Goal: Task Accomplishment & Management: Use online tool/utility

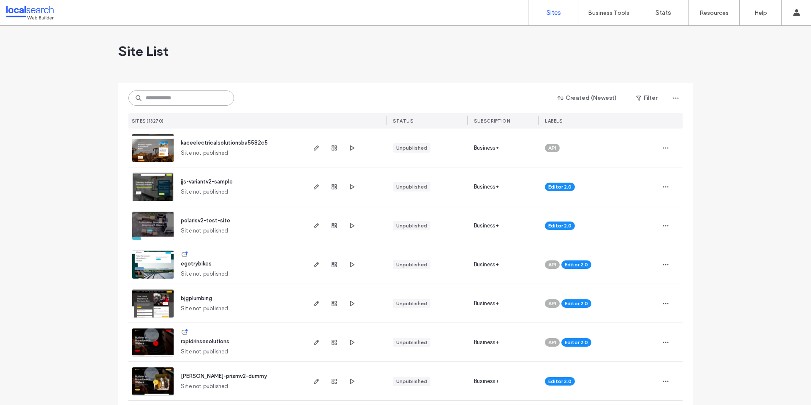
click at [190, 105] on input at bounding box center [181, 97] width 106 height 15
paste input "********"
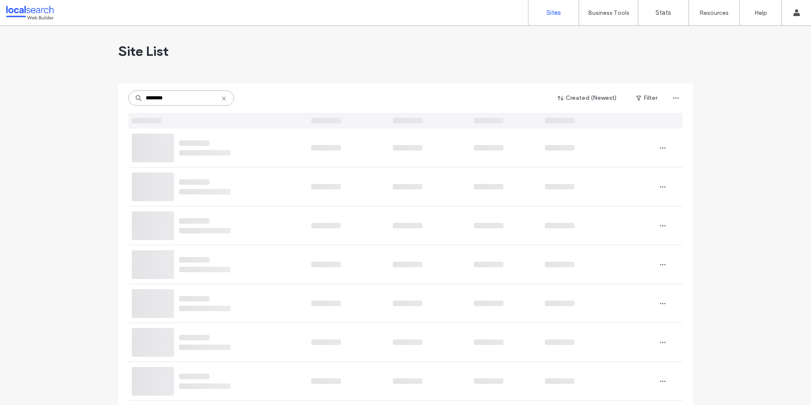
type input "********"
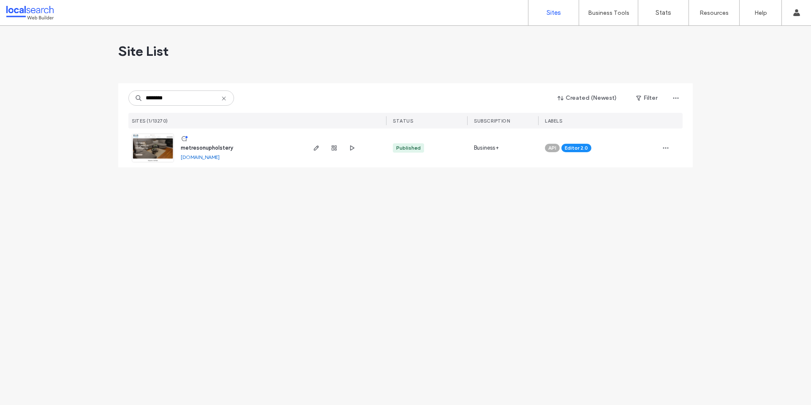
click at [202, 146] on span "metresonupholstery" at bounding box center [207, 148] width 52 height 6
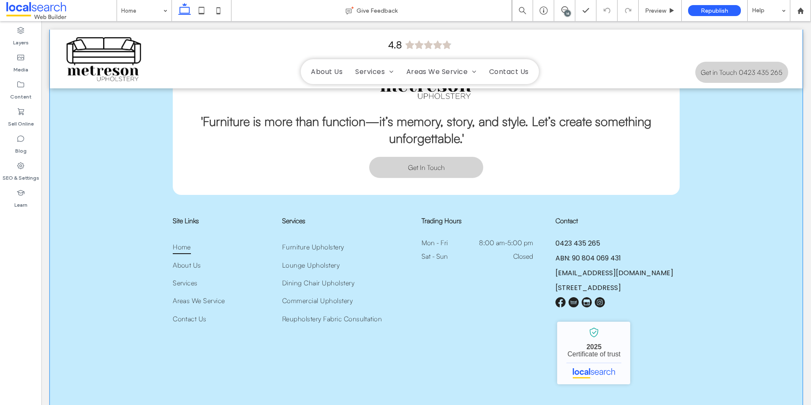
scroll to position [2556, 0]
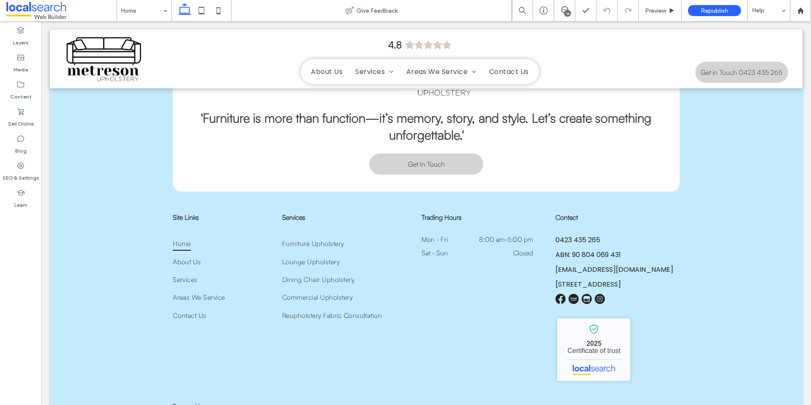
click at [565, 14] on div "14" at bounding box center [568, 13] width 6 height 6
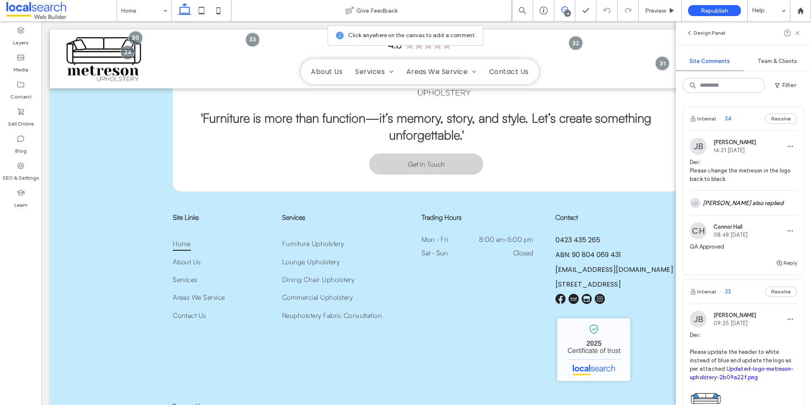
click at [752, 175] on span "Dev: Please change the metreson in the logo back to black" at bounding box center [743, 170] width 107 height 25
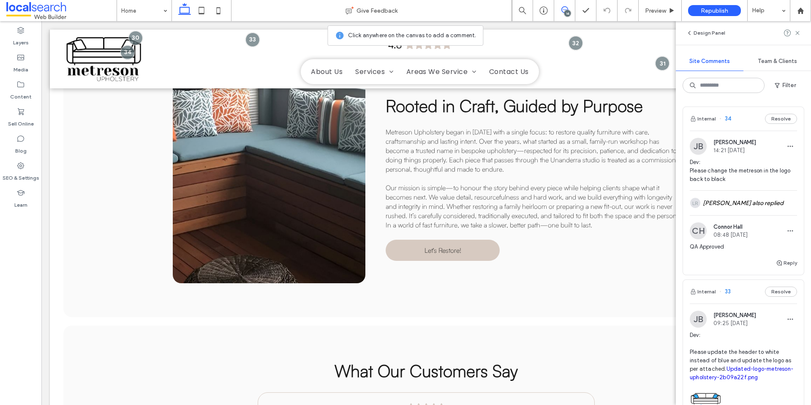
scroll to position [968, 0]
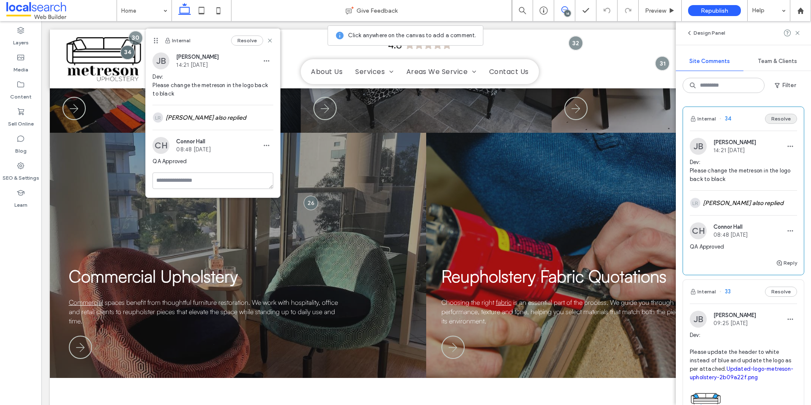
click at [780, 118] on button "Resolve" at bounding box center [781, 119] width 32 height 10
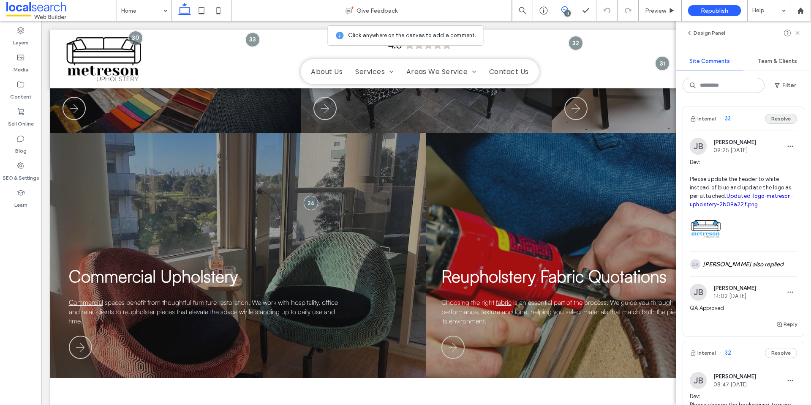
click at [777, 117] on button "Resolve" at bounding box center [781, 119] width 32 height 10
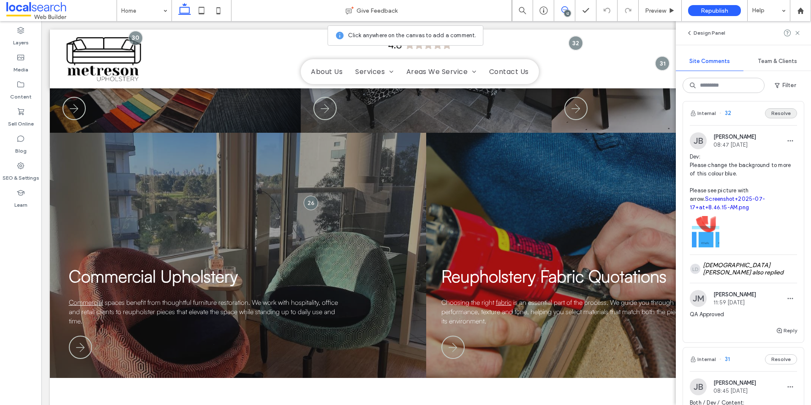
scroll to position [3, 0]
click at [784, 115] on button "Resolve" at bounding box center [781, 116] width 32 height 10
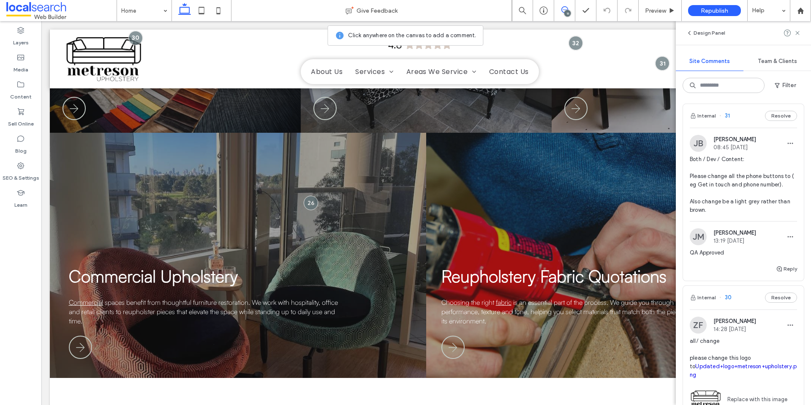
scroll to position [0, 0]
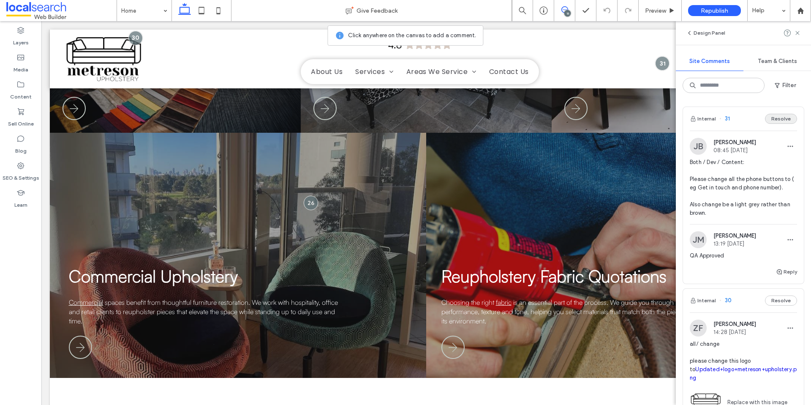
click at [783, 119] on button "Resolve" at bounding box center [781, 119] width 32 height 10
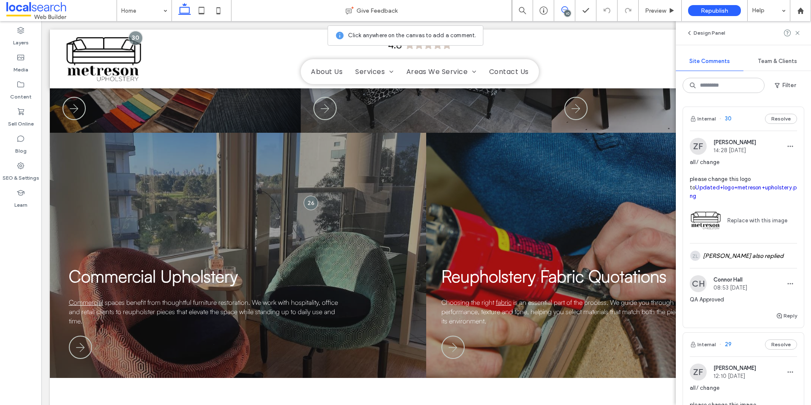
click at [783, 119] on button "Resolve" at bounding box center [781, 119] width 32 height 10
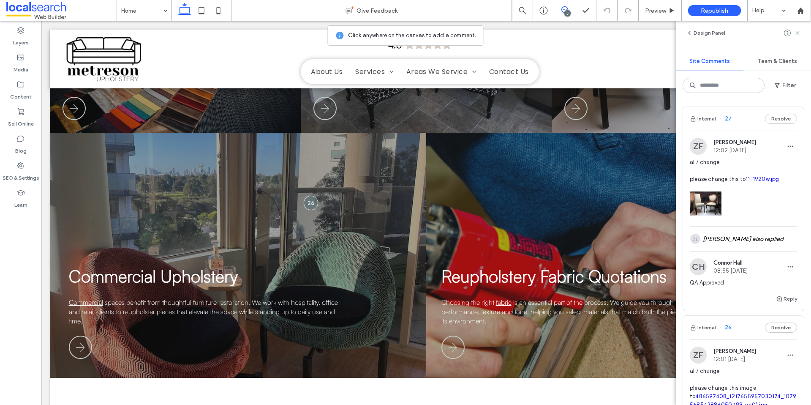
click at [783, 119] on button "Resolve" at bounding box center [781, 119] width 32 height 10
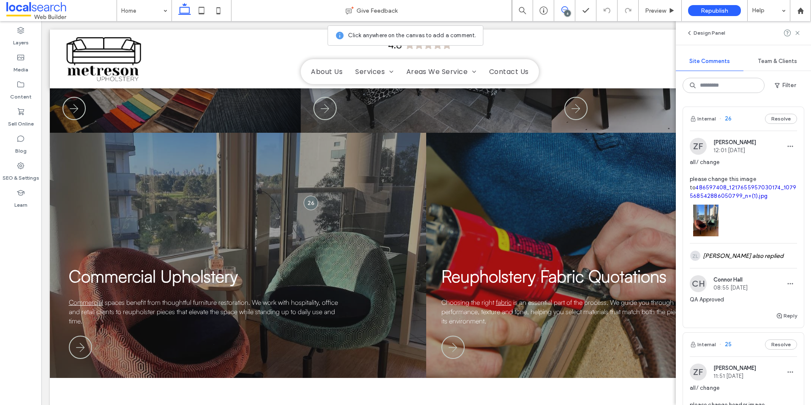
click at [783, 119] on button "Resolve" at bounding box center [781, 119] width 32 height 10
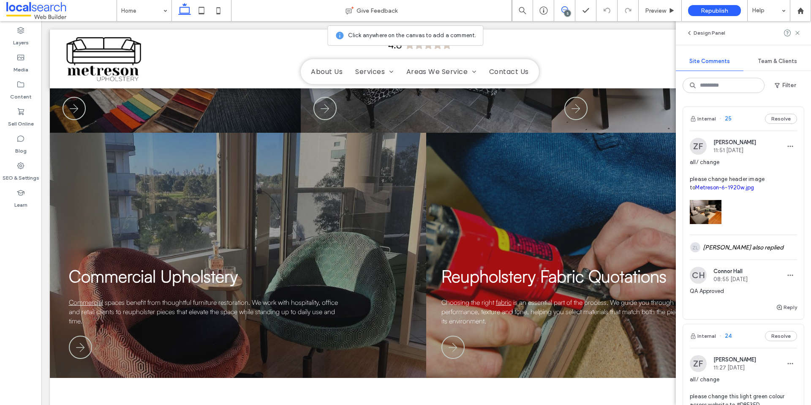
click at [783, 119] on button "Resolve" at bounding box center [781, 119] width 32 height 10
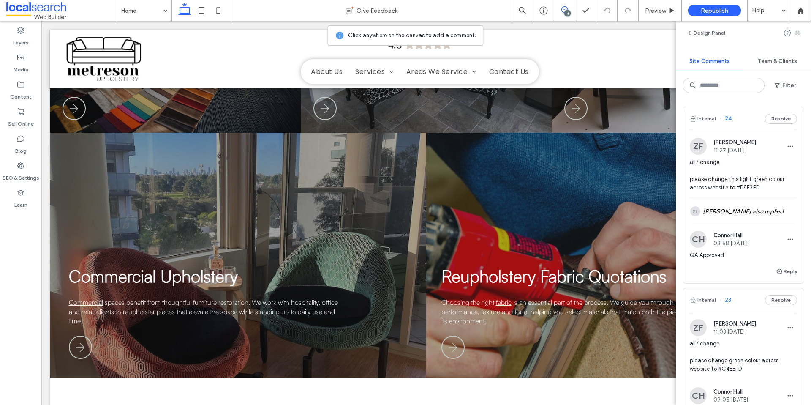
click at [783, 119] on button "Resolve" at bounding box center [781, 119] width 32 height 10
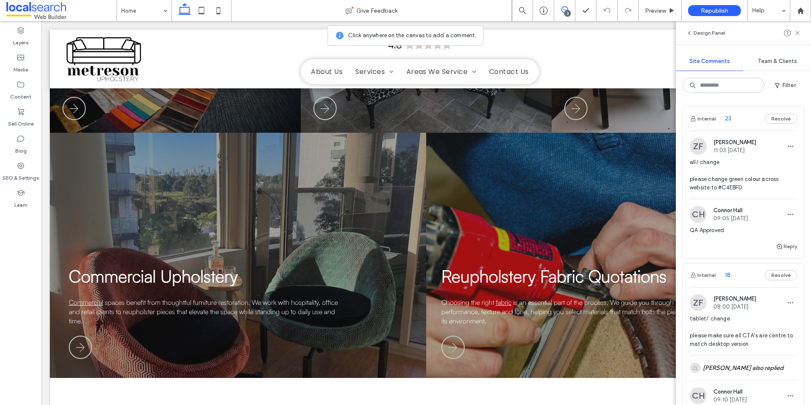
click at [783, 119] on button "Resolve" at bounding box center [781, 119] width 32 height 10
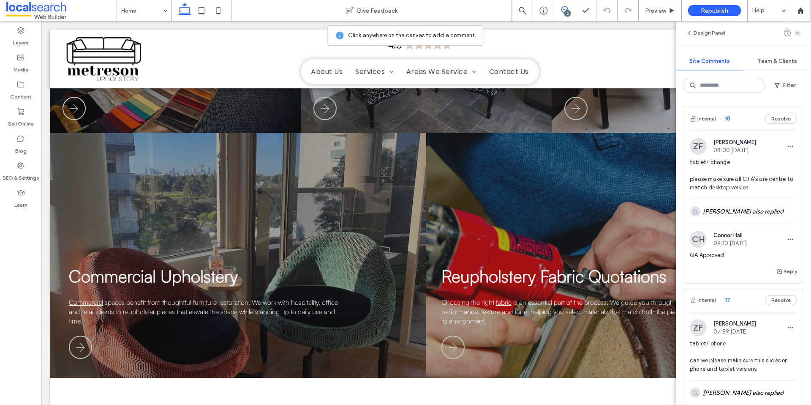
click at [783, 119] on button "Resolve" at bounding box center [781, 119] width 32 height 10
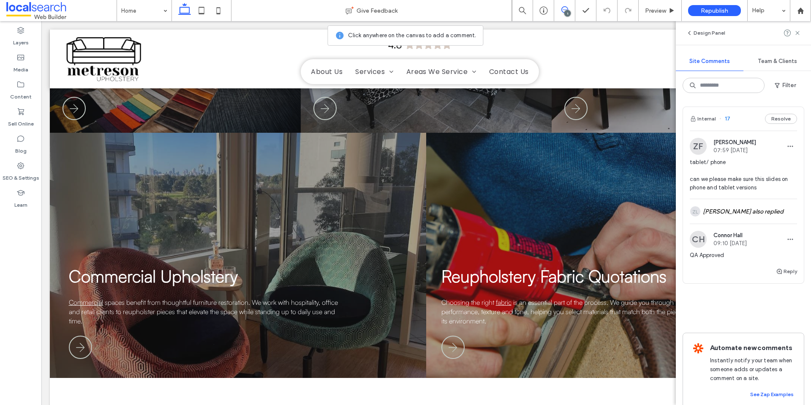
click at [783, 119] on button "Resolve" at bounding box center [781, 119] width 32 height 10
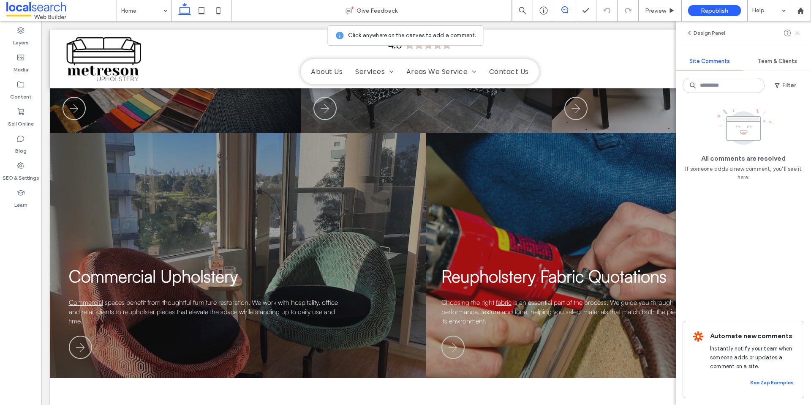
click at [795, 34] on icon at bounding box center [797, 33] width 7 height 7
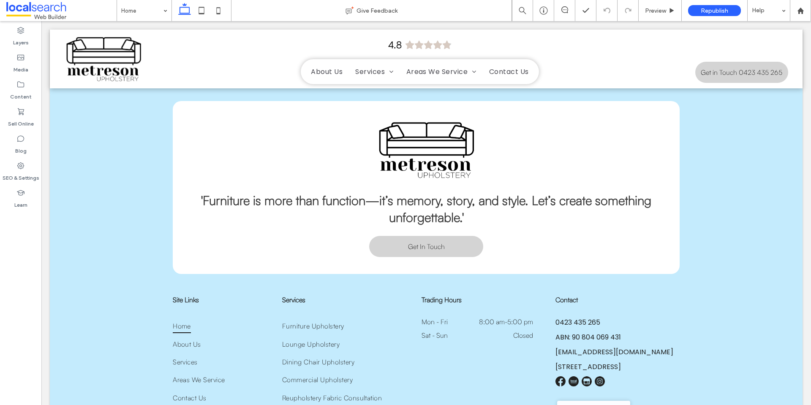
scroll to position [2548, 0]
